Goal: Navigation & Orientation: Find specific page/section

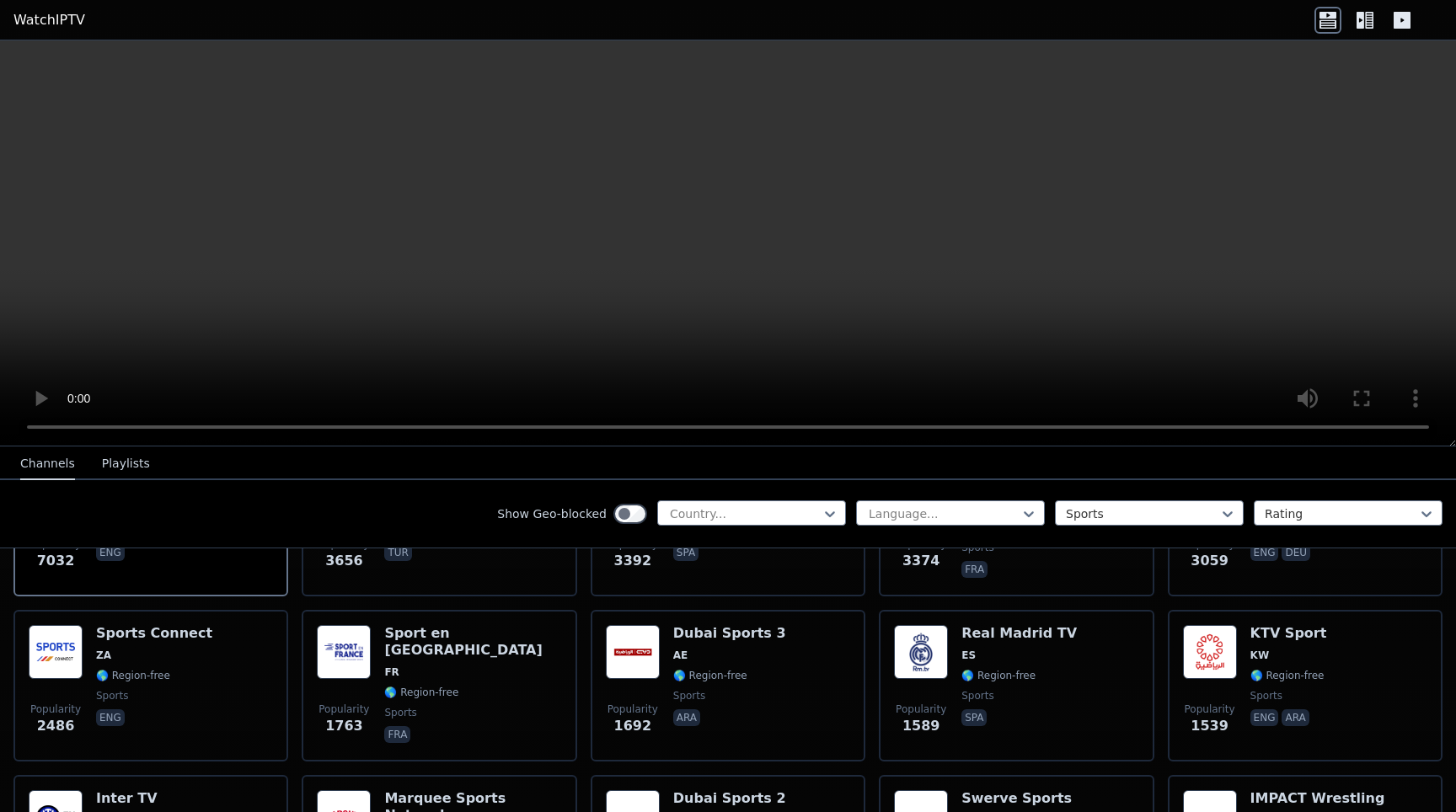
scroll to position [318, 0]
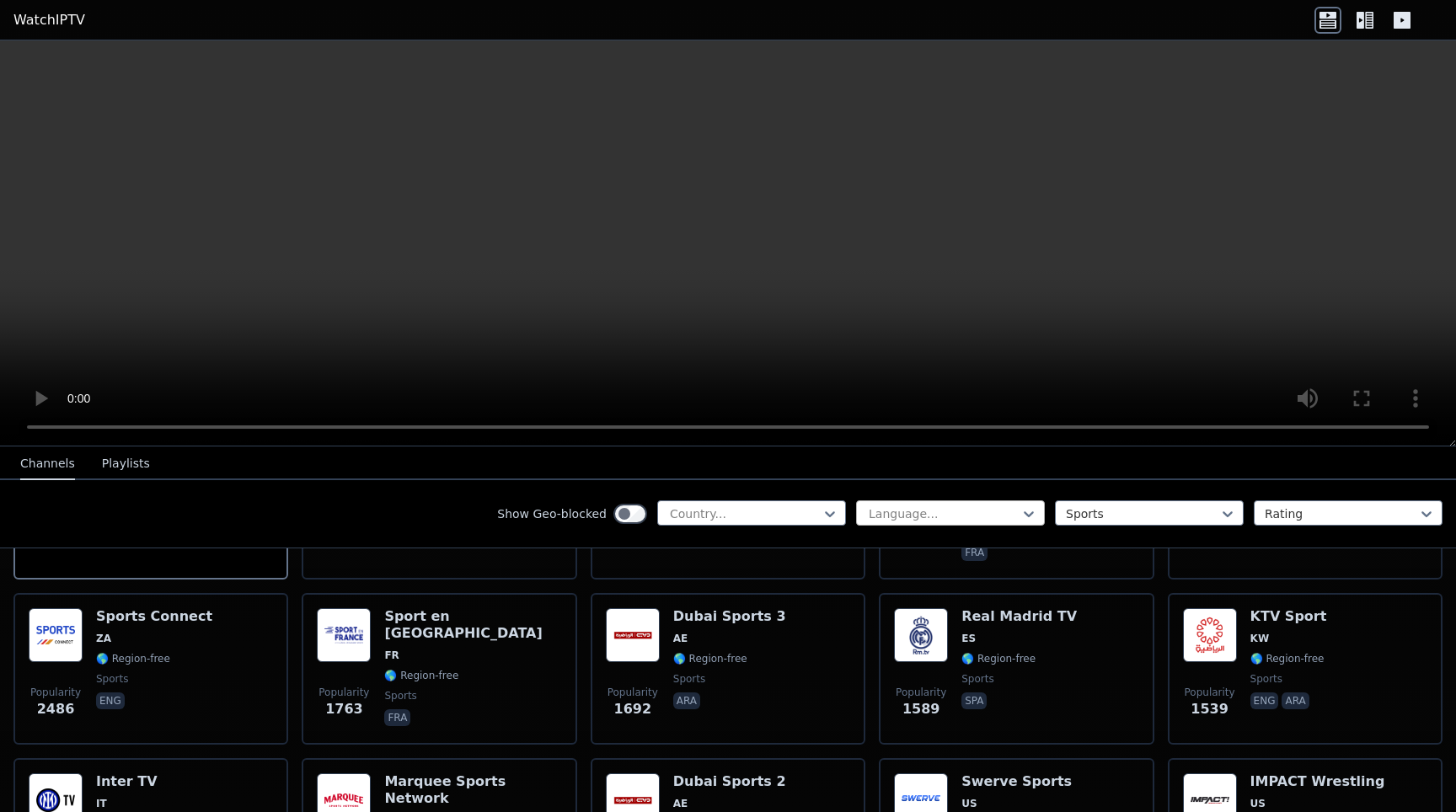
click at [898, 521] on div at bounding box center [944, 514] width 153 height 17
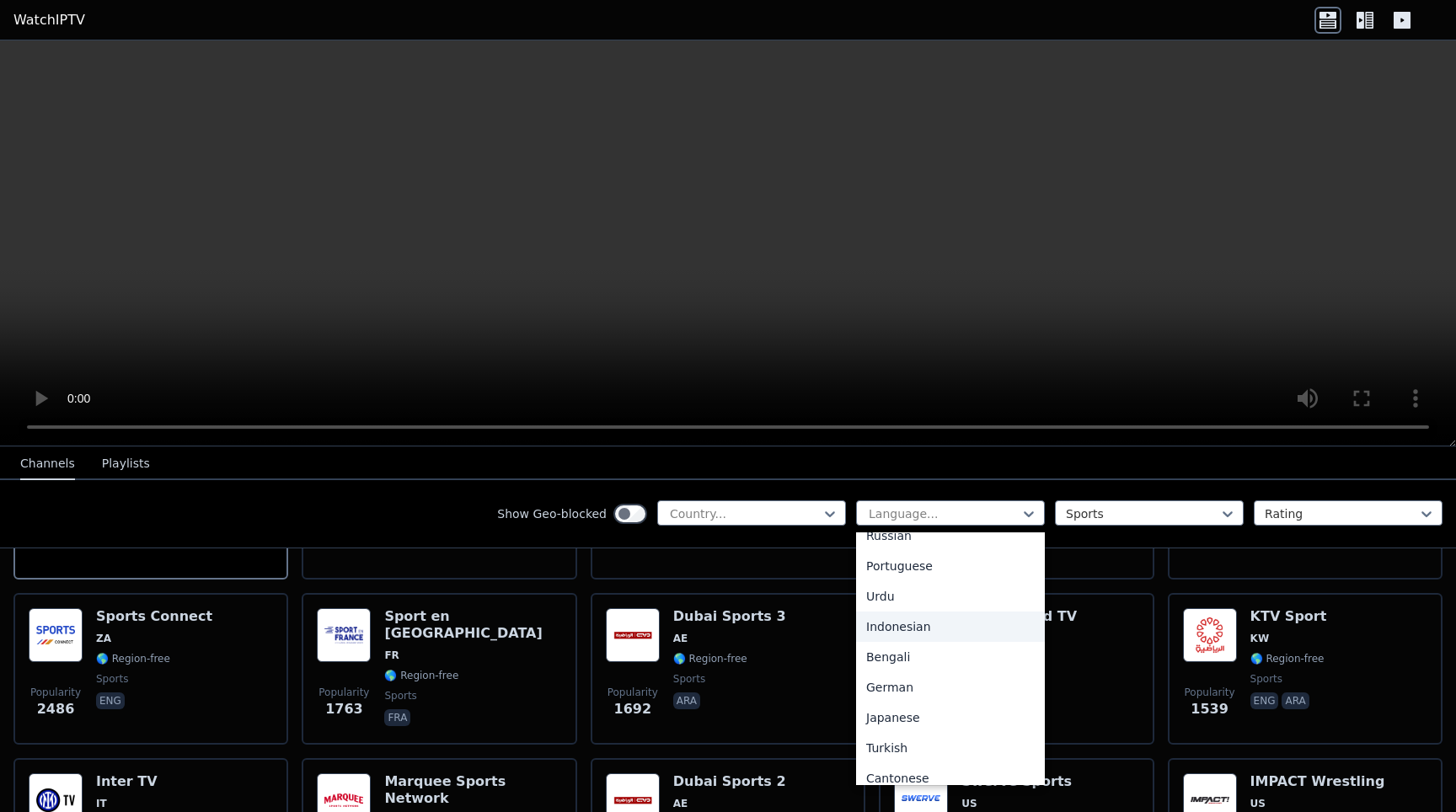
scroll to position [228, 0]
click at [903, 682] on div "German" at bounding box center [951, 686] width 189 height 30
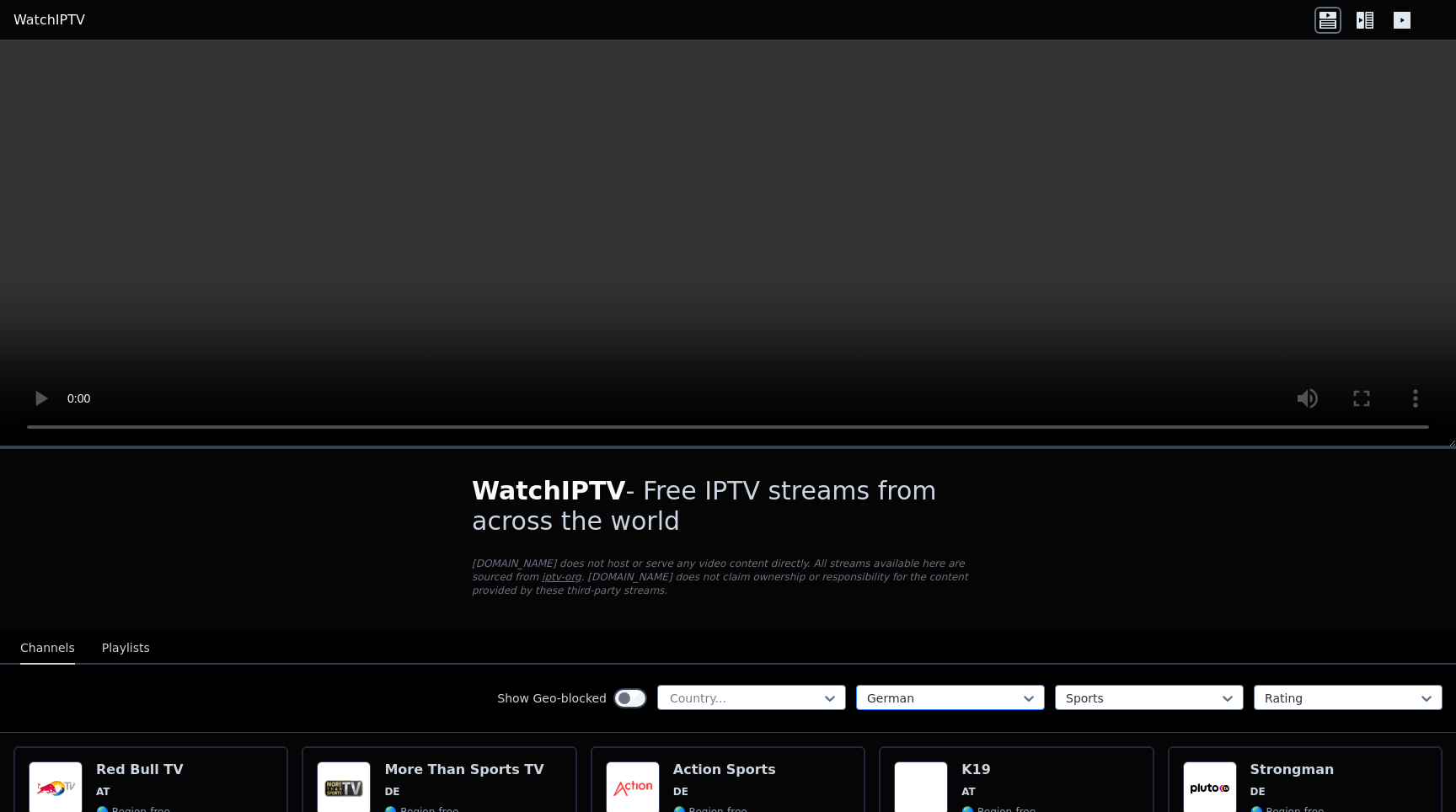
click at [892, 699] on div at bounding box center [944, 698] width 153 height 17
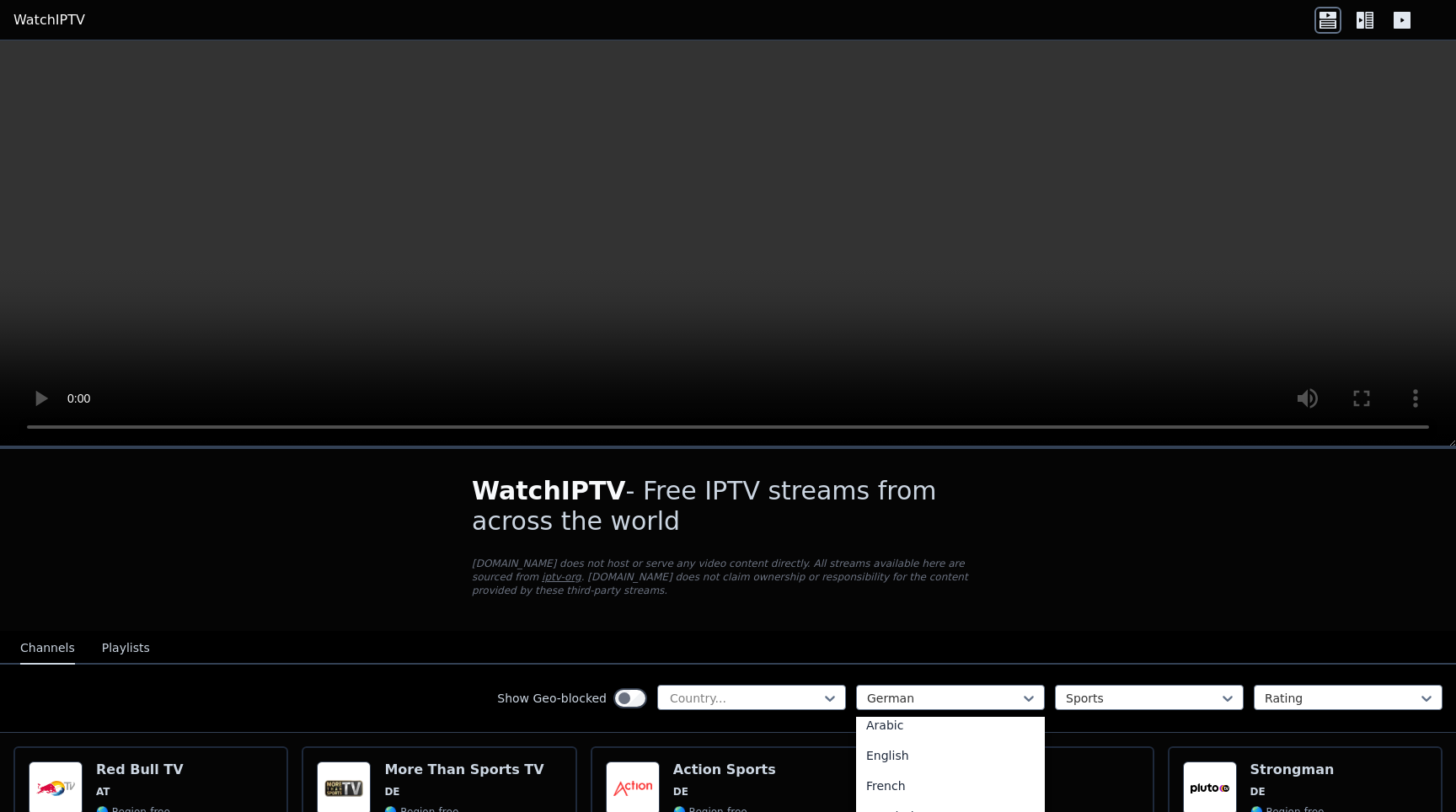
scroll to position [39, 0]
click at [886, 754] on div "English" at bounding box center [951, 756] width 189 height 30
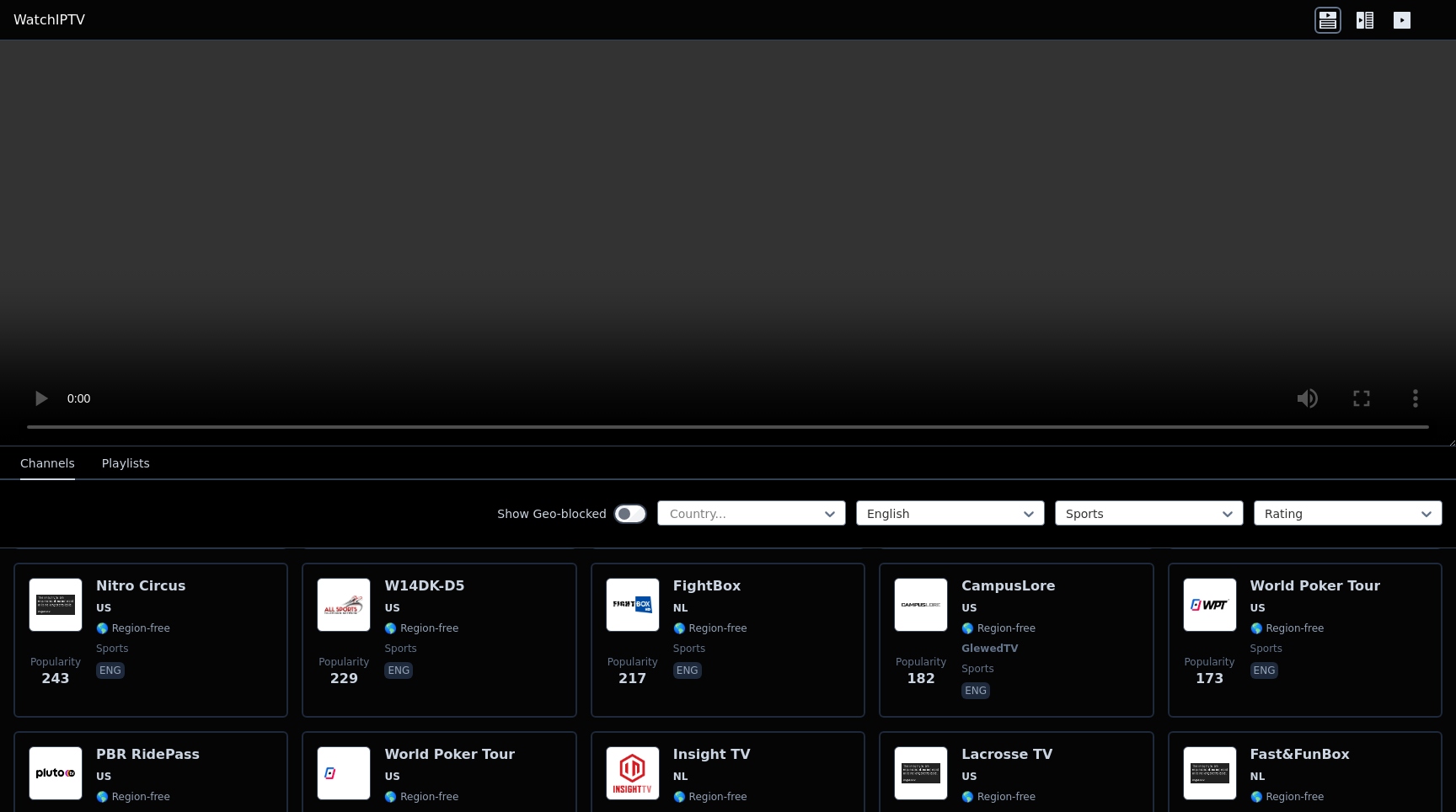
scroll to position [1185, 0]
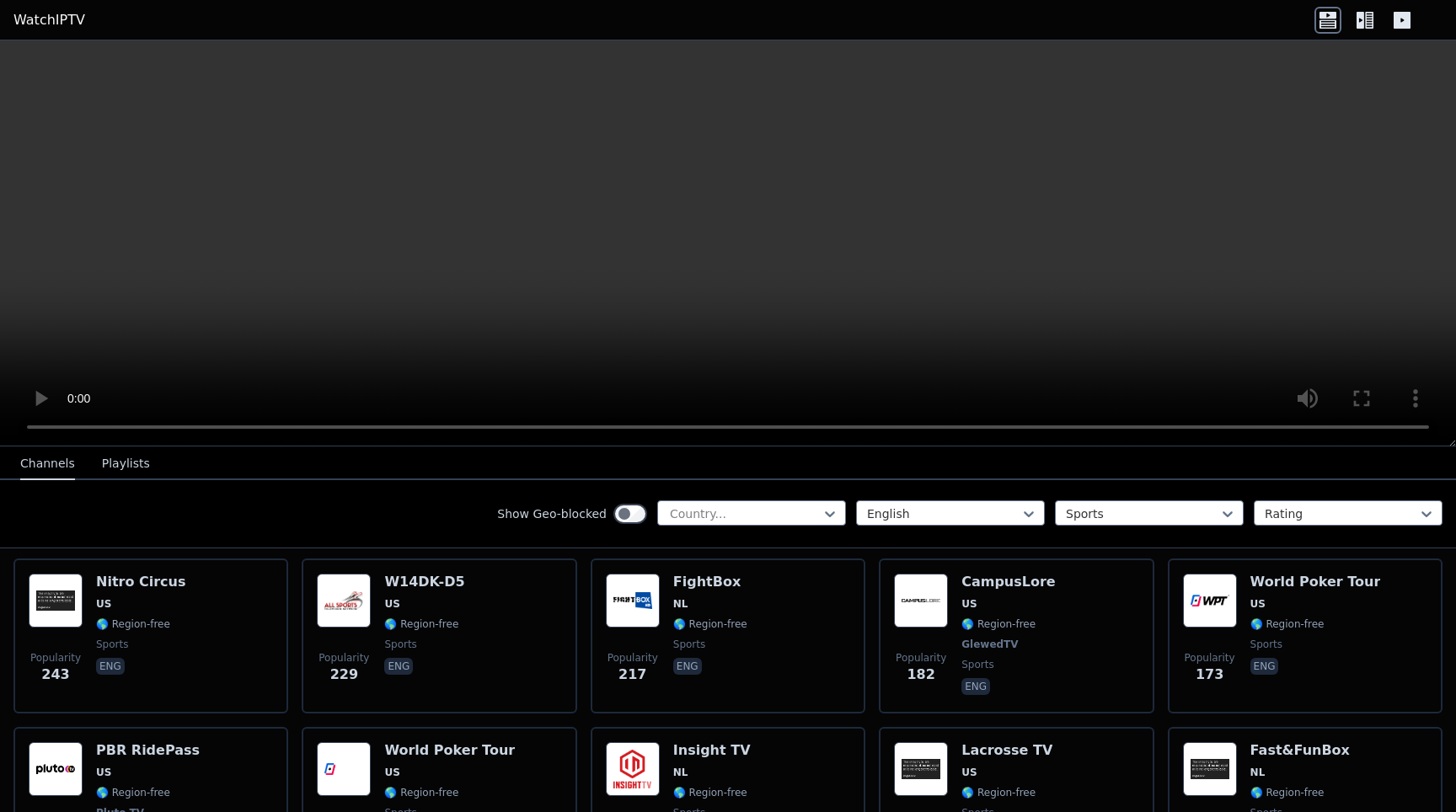
click at [48, 24] on link "WatchIPTV" at bounding box center [49, 20] width 72 height 21
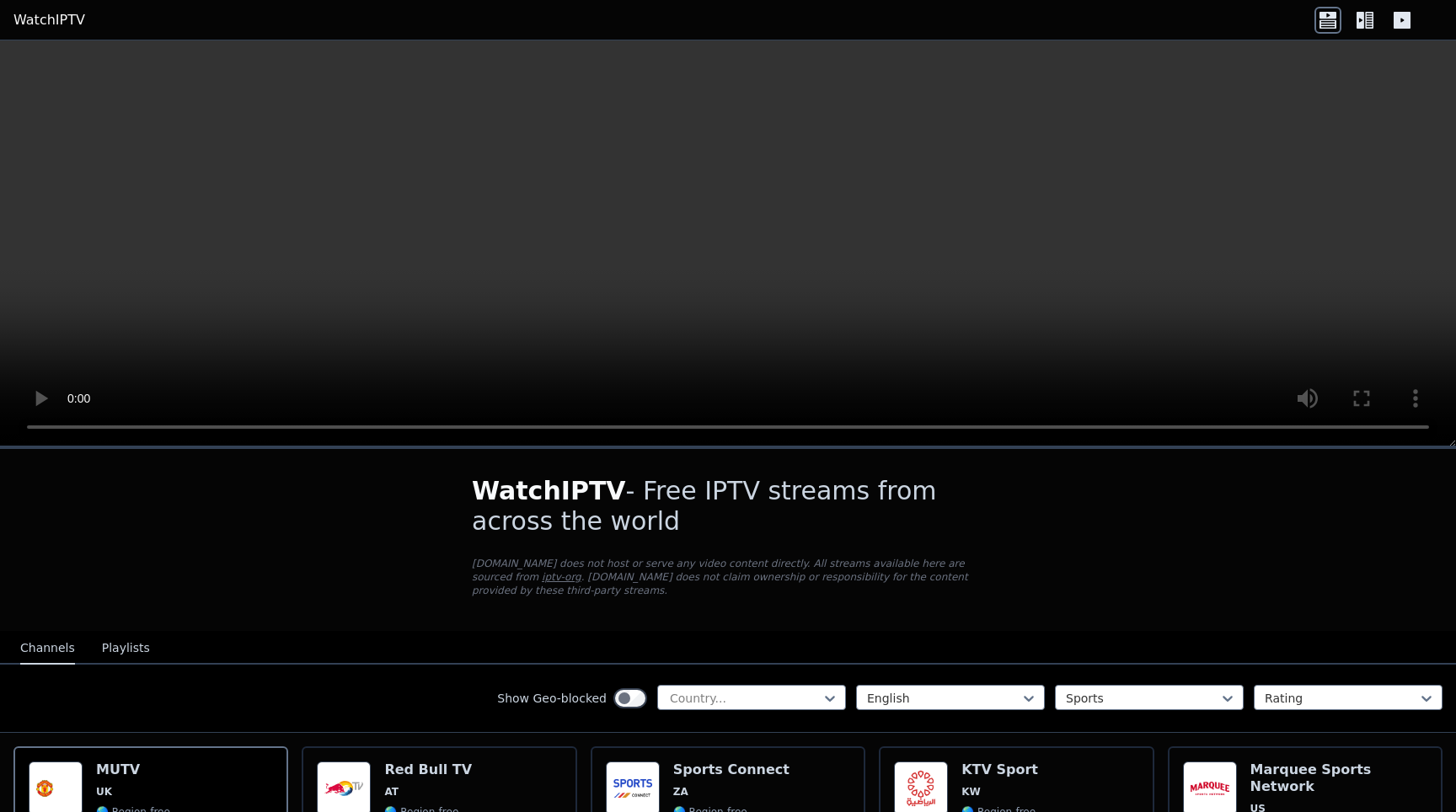
click at [48, 24] on link "WatchIPTV" at bounding box center [49, 20] width 72 height 21
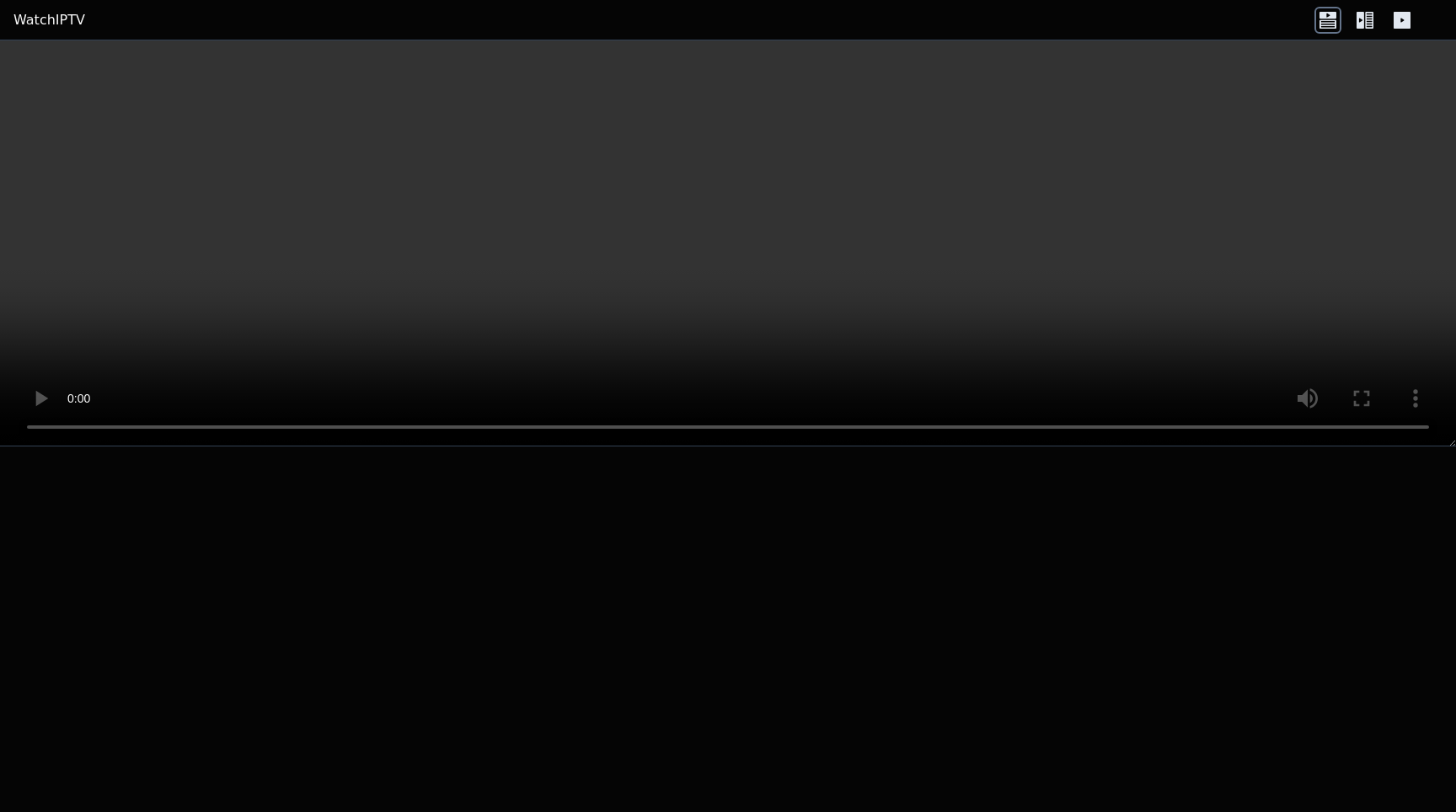
click at [1362, 23] on icon at bounding box center [1361, 20] width 8 height 17
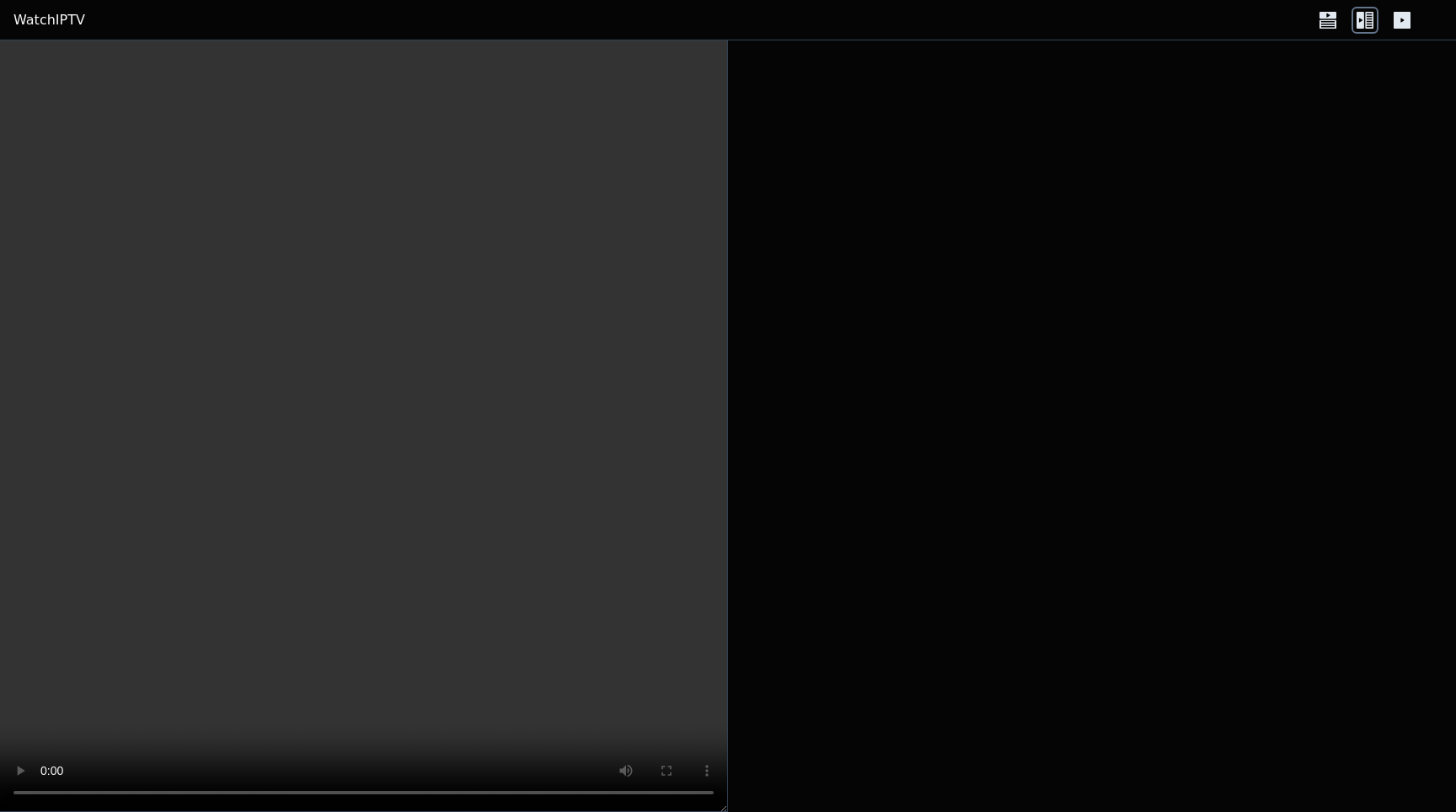
click at [1407, 23] on icon at bounding box center [1402, 20] width 17 height 17
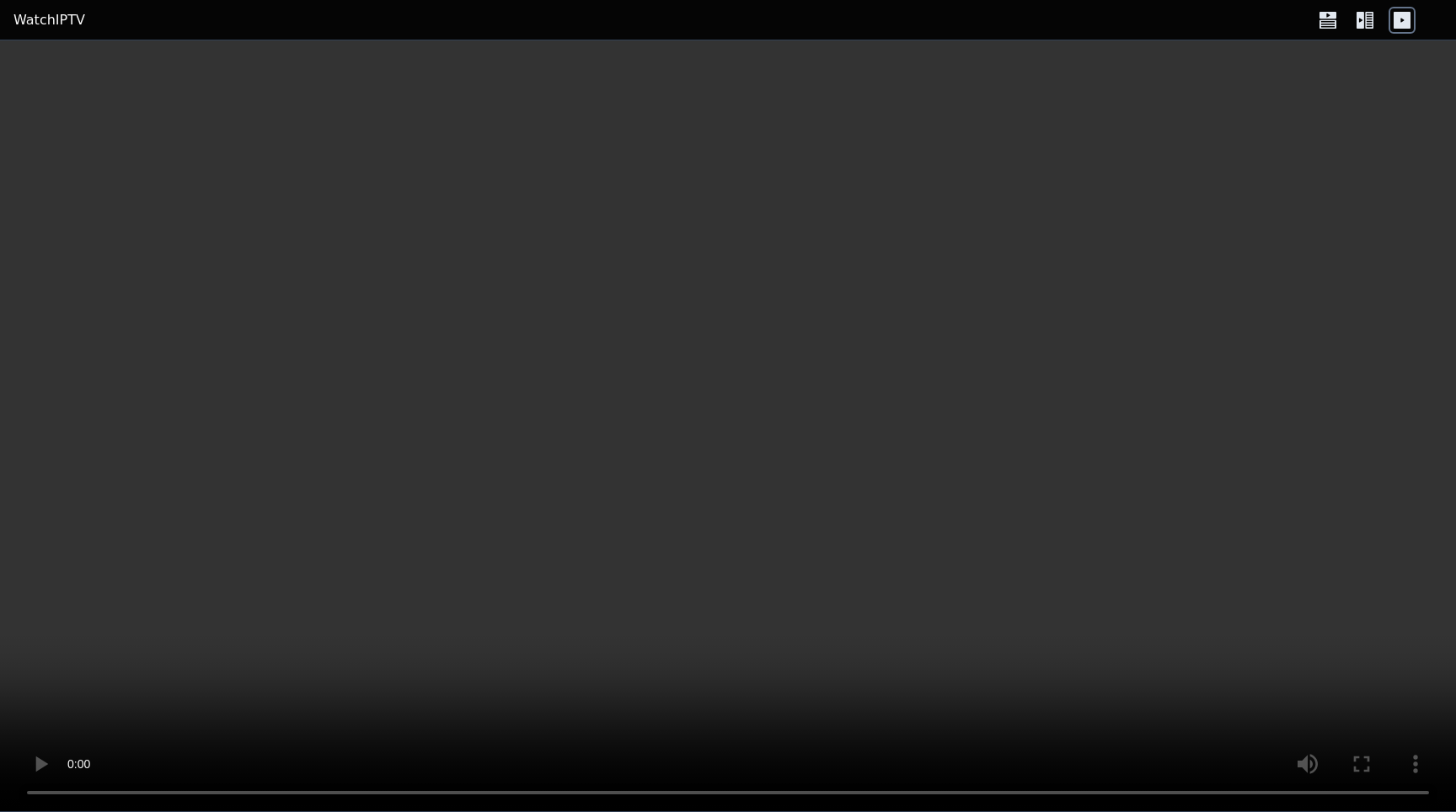
click at [1326, 22] on icon at bounding box center [1327, 24] width 17 height 9
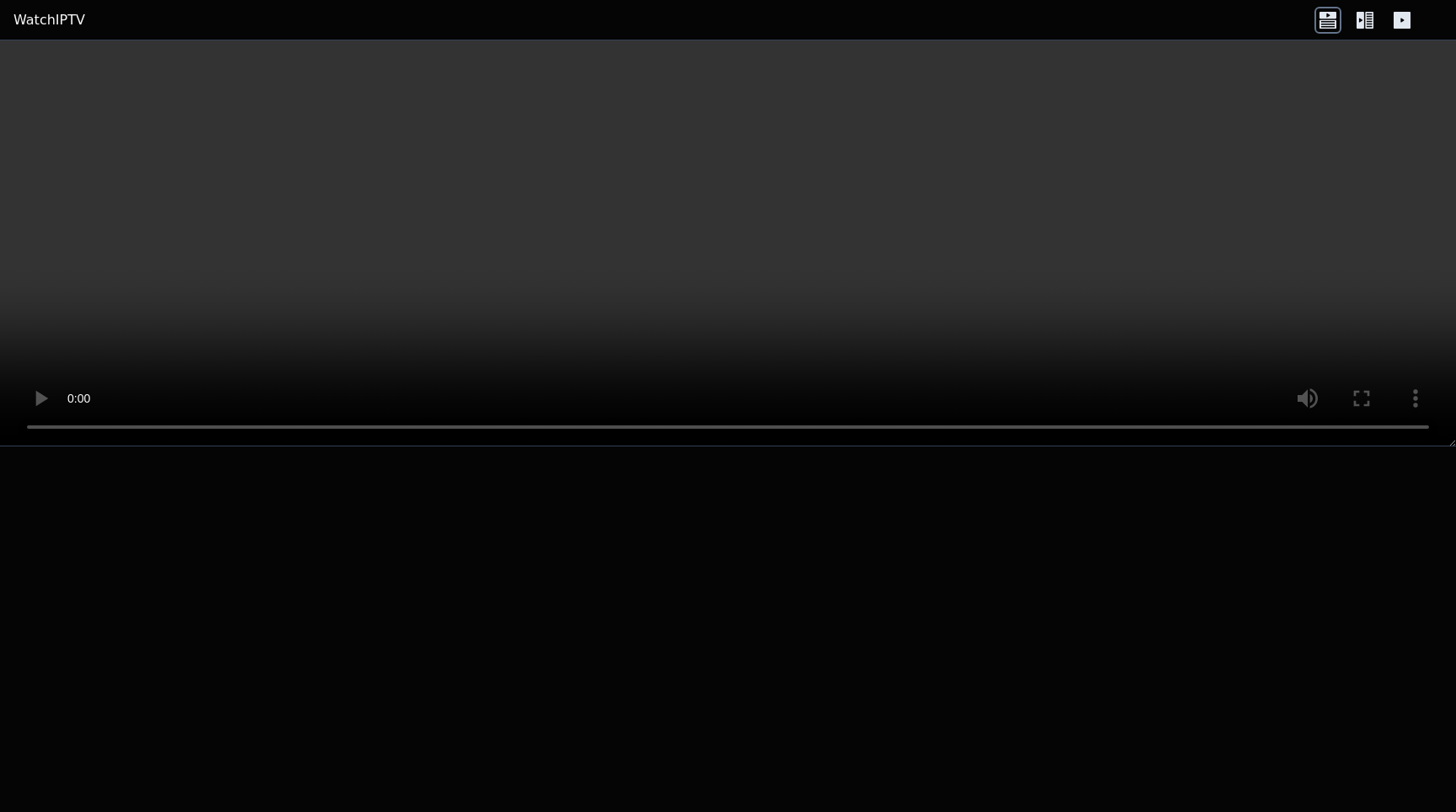
click at [1361, 24] on icon at bounding box center [1361, 20] width 8 height 17
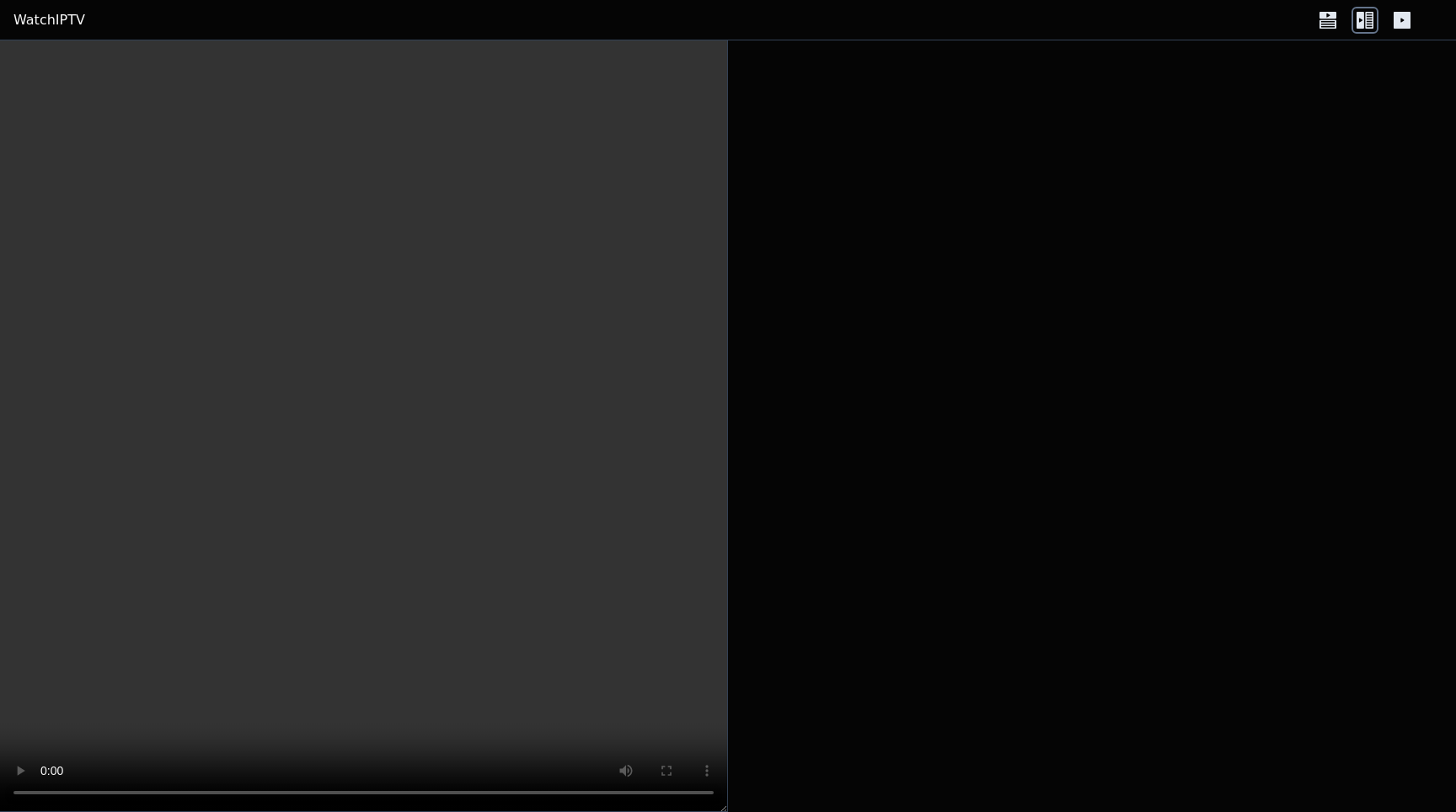
click at [928, 189] on div at bounding box center [1092, 426] width 728 height 772
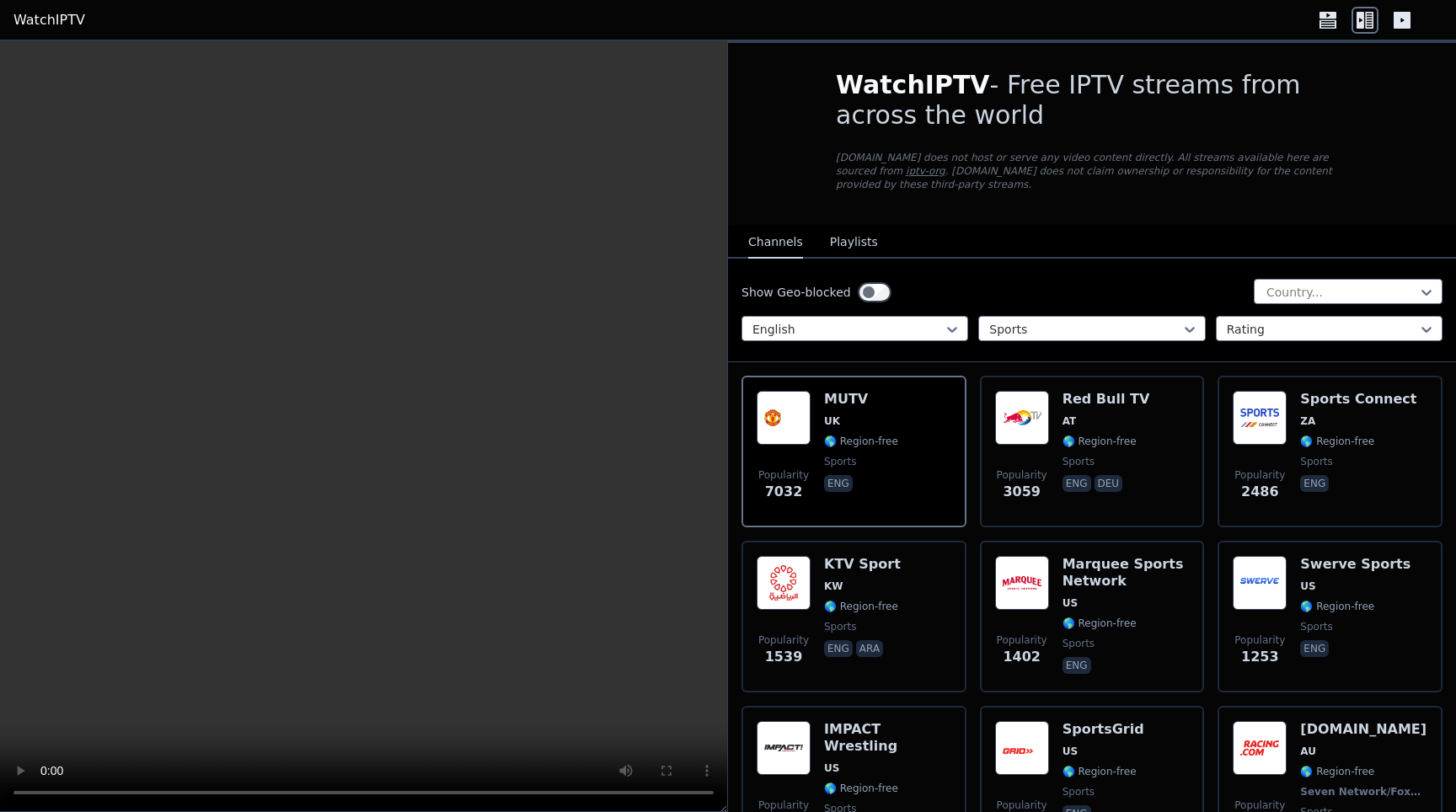
click at [839, 243] on button "Playlists" at bounding box center [854, 243] width 48 height 32
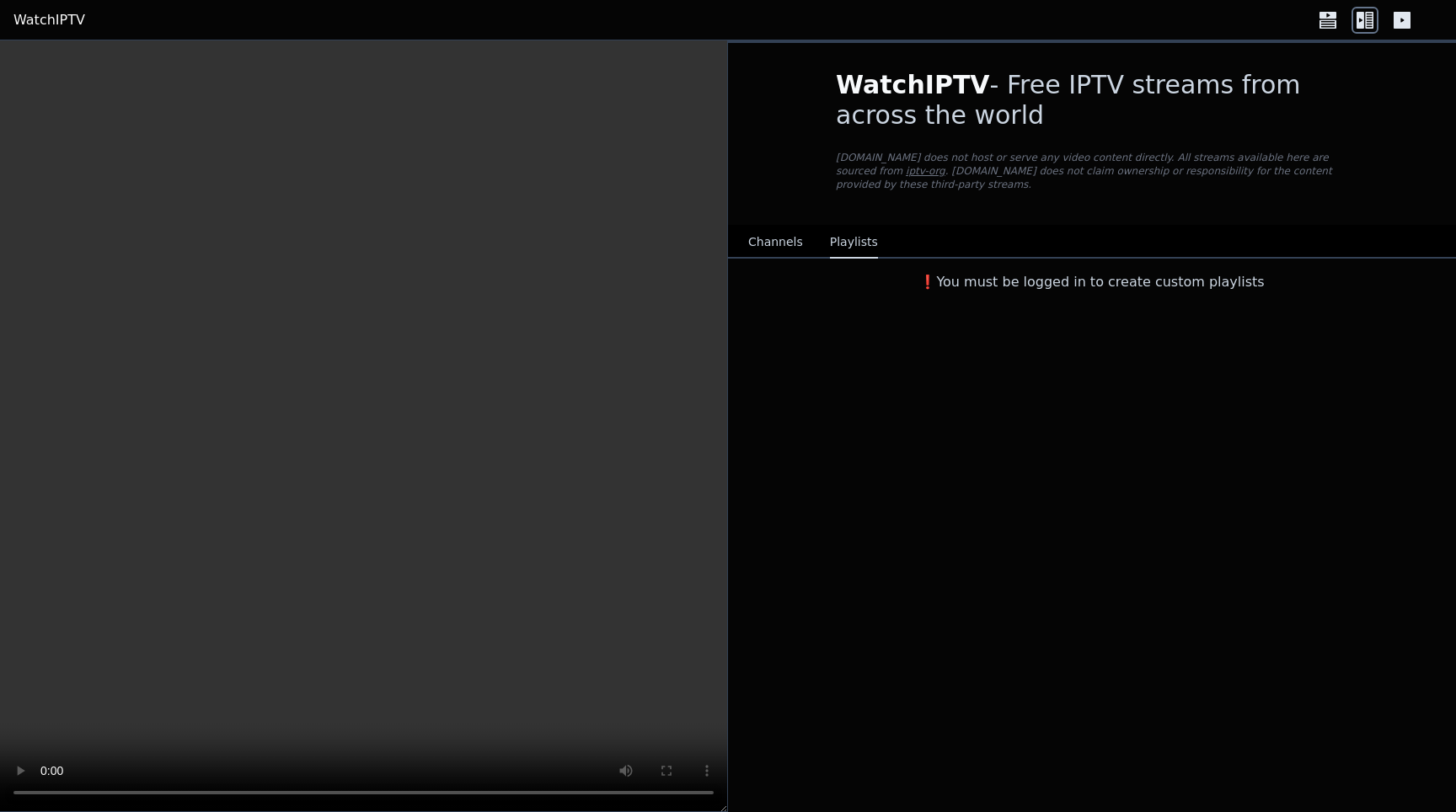
click at [779, 240] on button "Channels" at bounding box center [776, 243] width 55 height 32
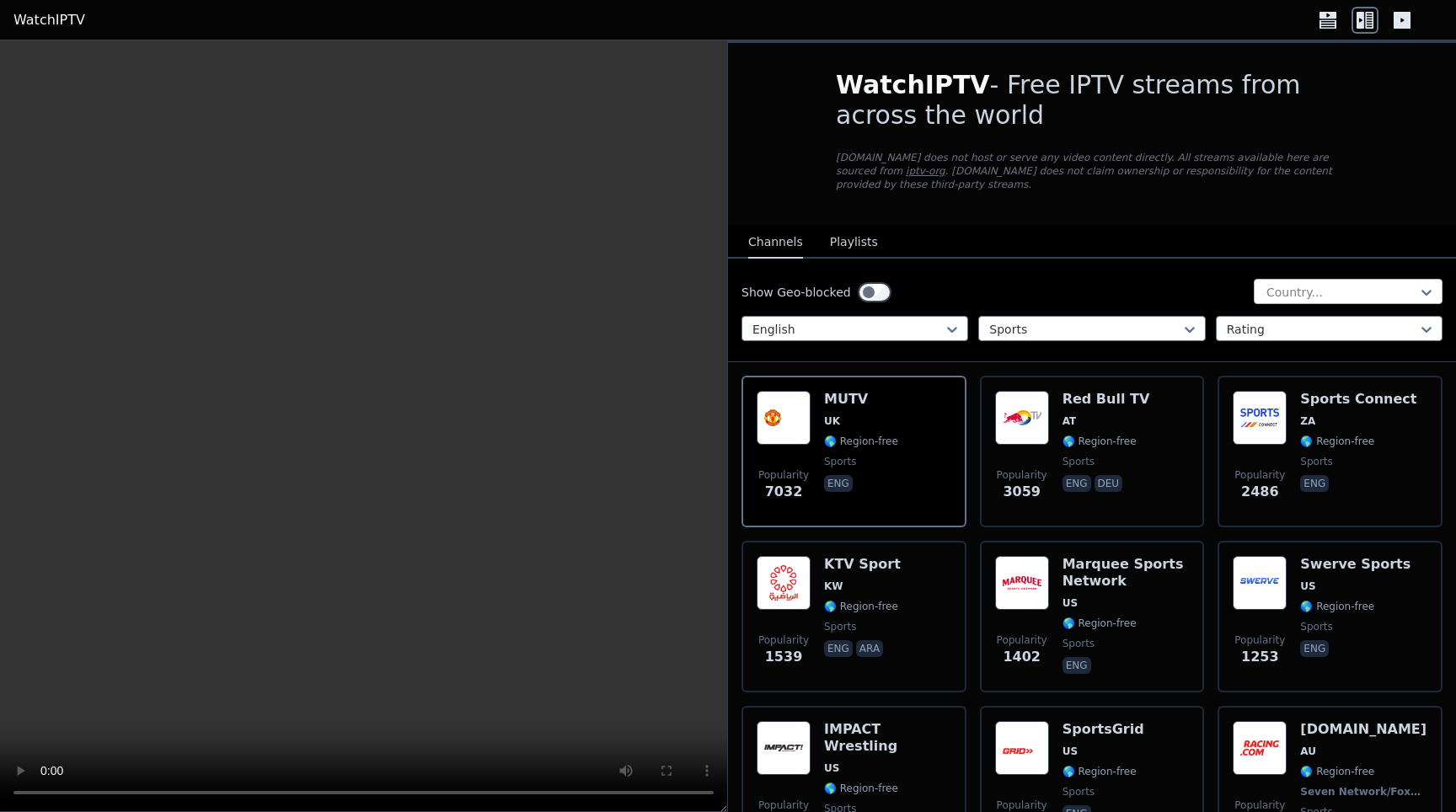
click at [1307, 288] on div at bounding box center [1342, 292] width 153 height 17
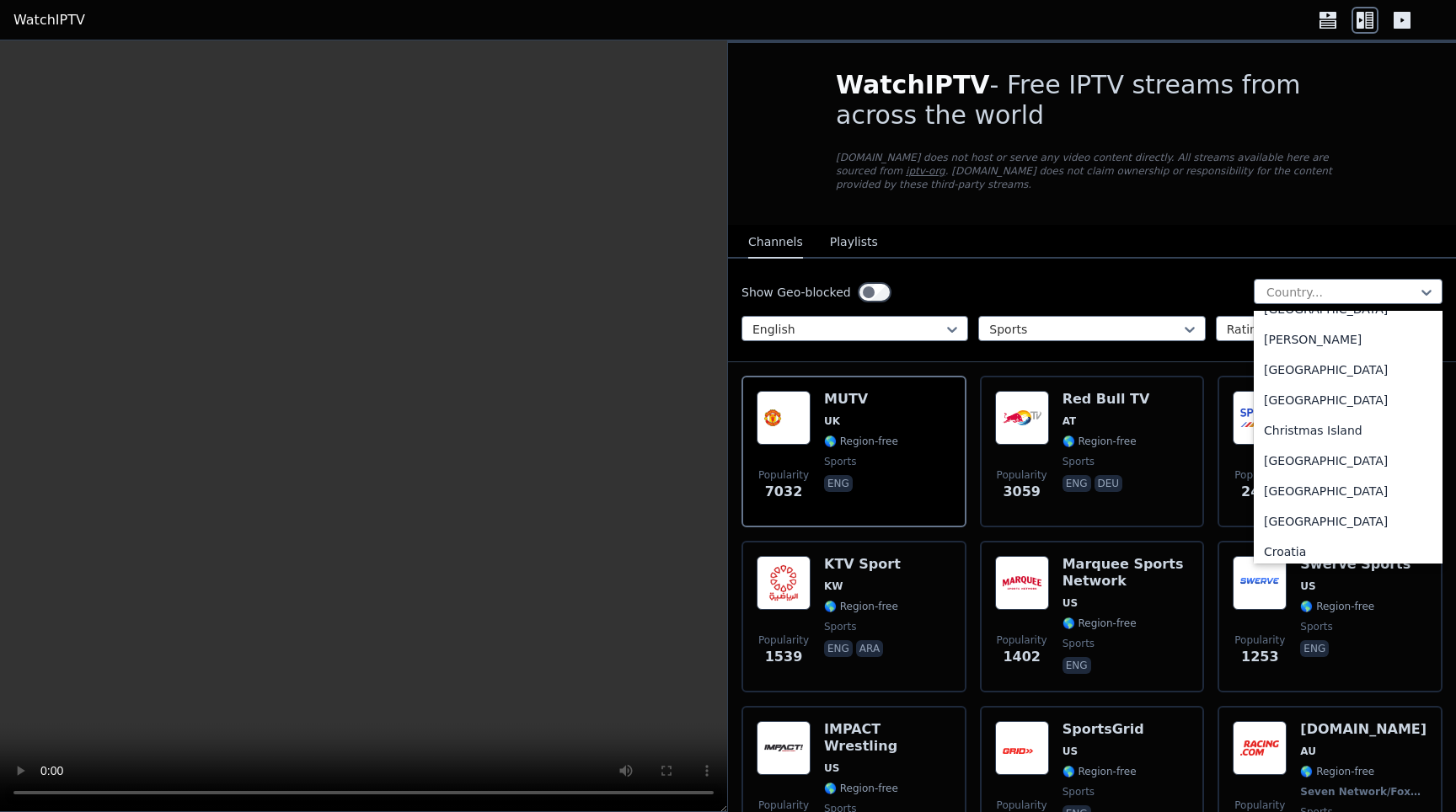
scroll to position [1126, 0]
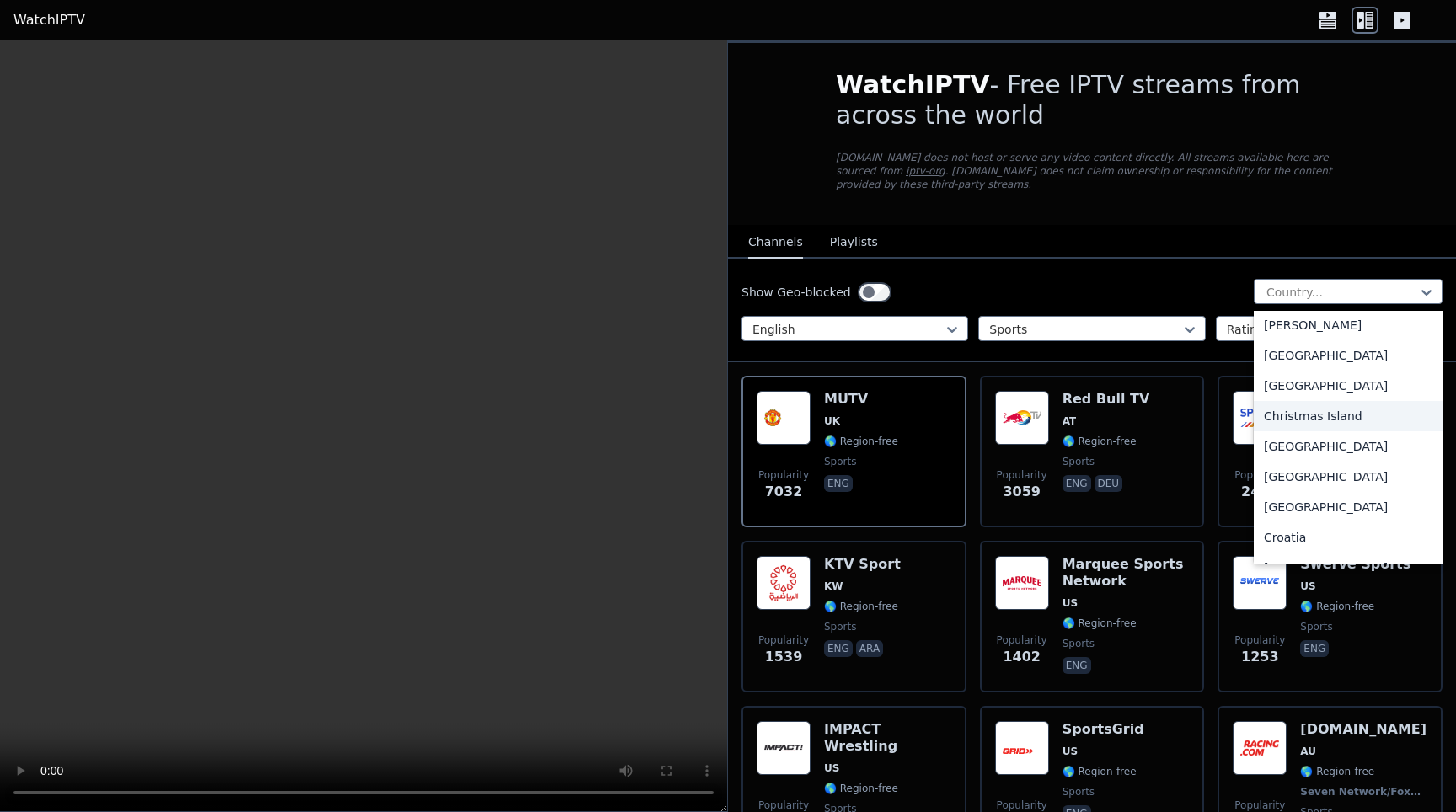
click at [1147, 249] on nav "Channels Playlists" at bounding box center [1092, 242] width 728 height 33
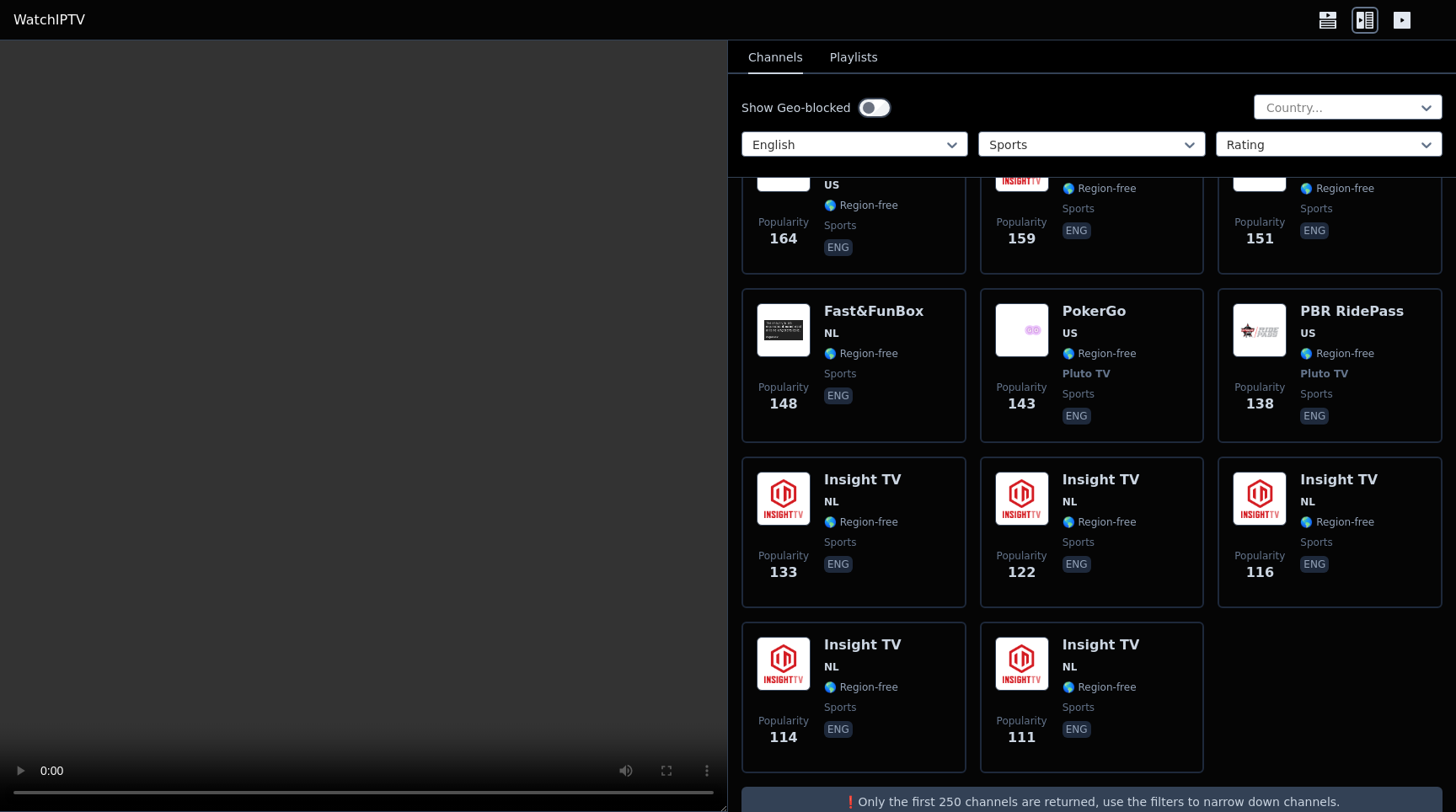
scroll to position [2276, 0]
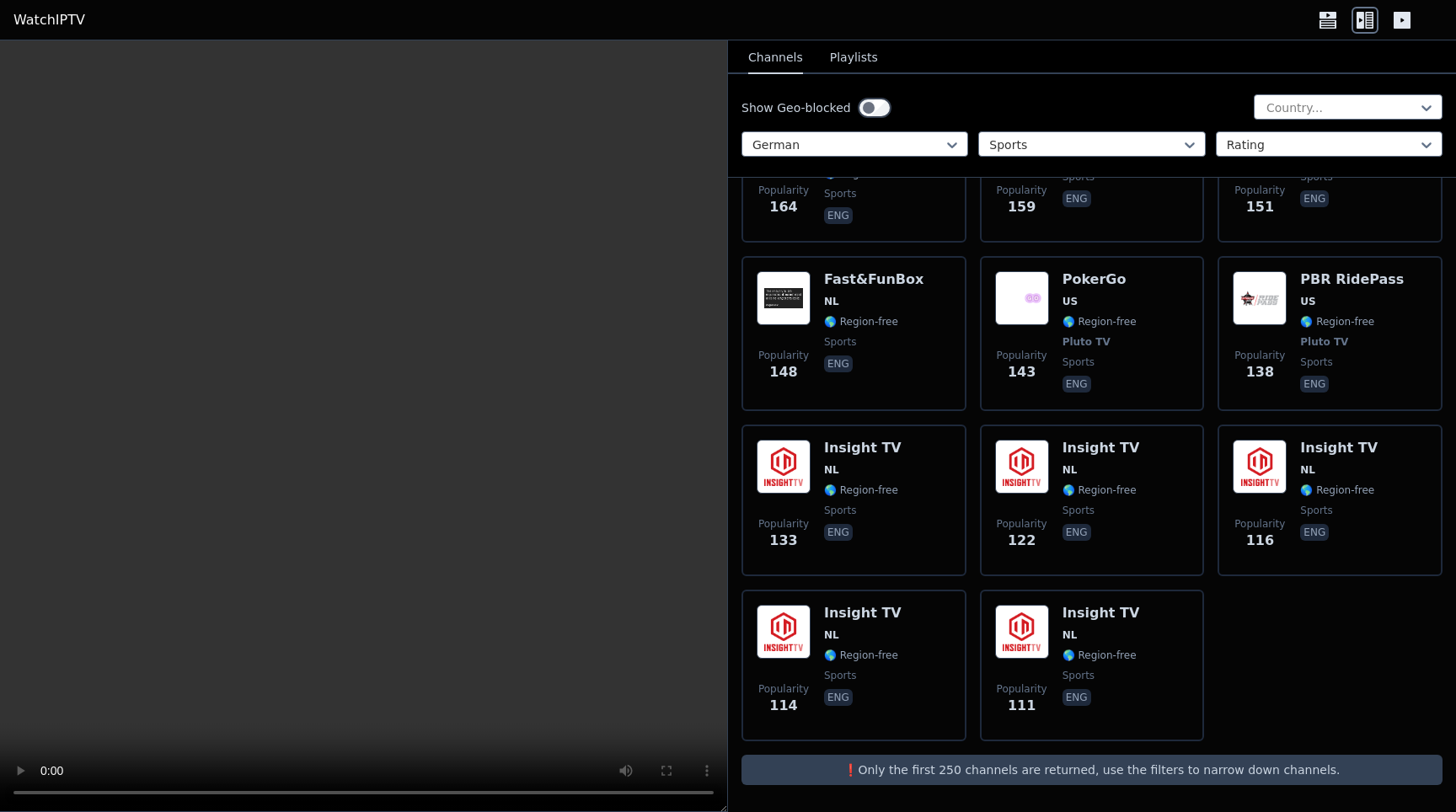
scroll to position [127, 0]
